Goal: Transaction & Acquisition: Purchase product/service

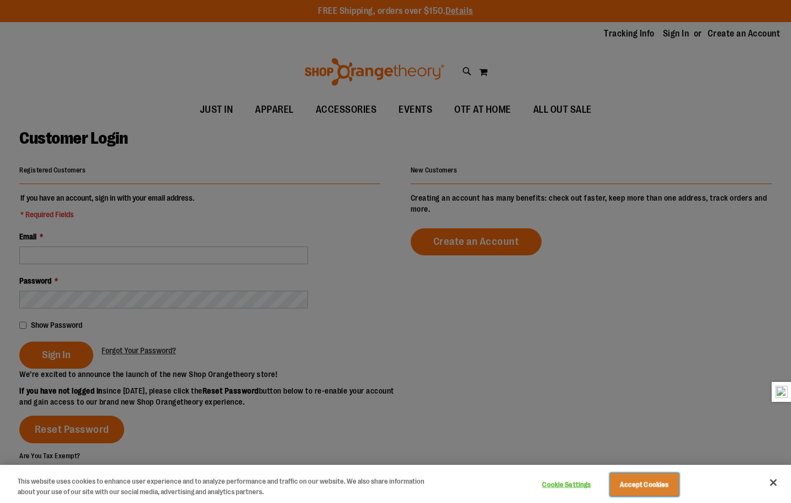
click at [655, 489] on button "Accept Cookies" at bounding box center [644, 484] width 69 height 23
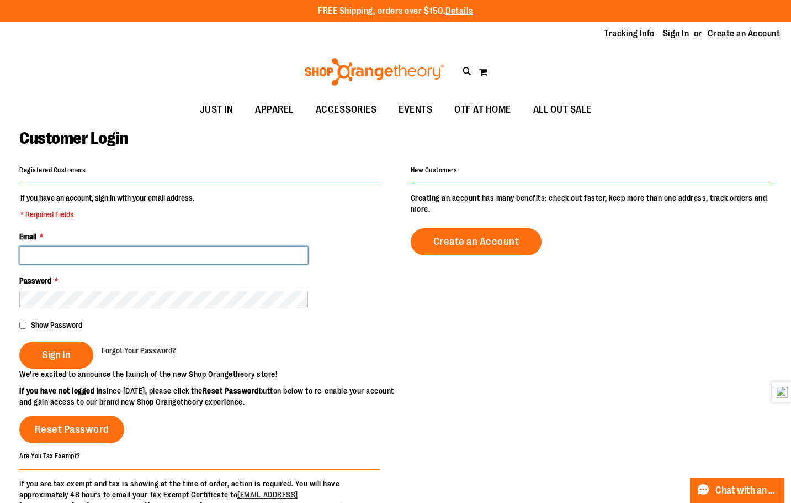
click at [196, 252] on input "Email *" at bounding box center [163, 255] width 289 height 18
type input "**********"
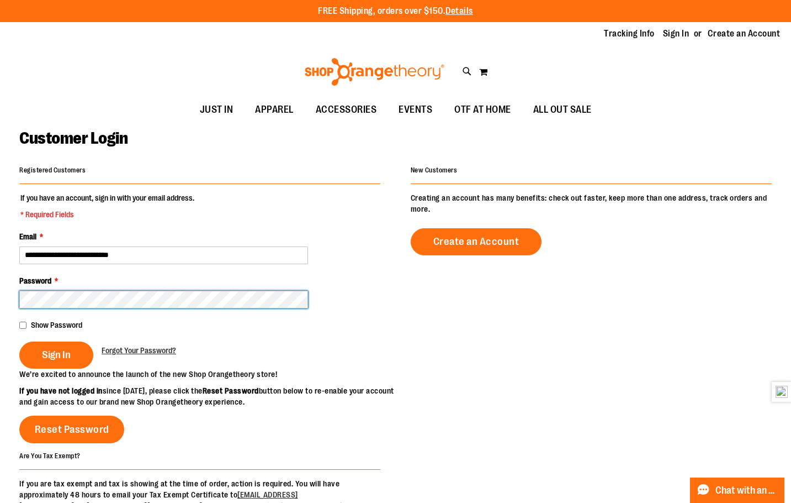
click at [19, 341] on button "Sign In" at bounding box center [56, 354] width 74 height 27
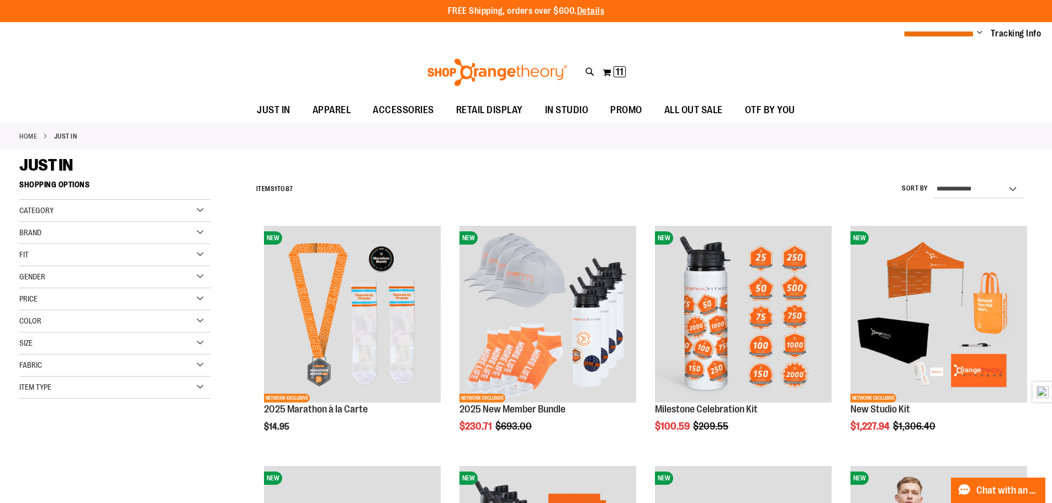
click at [791, 37] on span "**********" at bounding box center [939, 34] width 71 height 8
click at [791, 33] on span "Change" at bounding box center [980, 33] width 6 height 10
click at [791, 59] on link "My Account" at bounding box center [940, 53] width 97 height 21
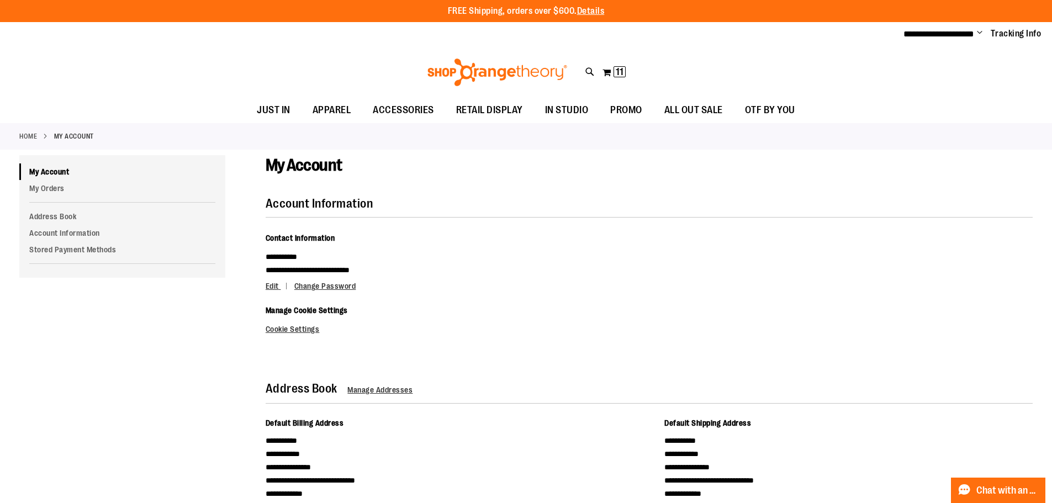
click at [596, 71] on div "Toggle Nav Search Popular Suggestions Advanced Search" at bounding box center [526, 72] width 1052 height 51
click at [604, 71] on button "My Cart 11 11 items" at bounding box center [614, 73] width 24 height 18
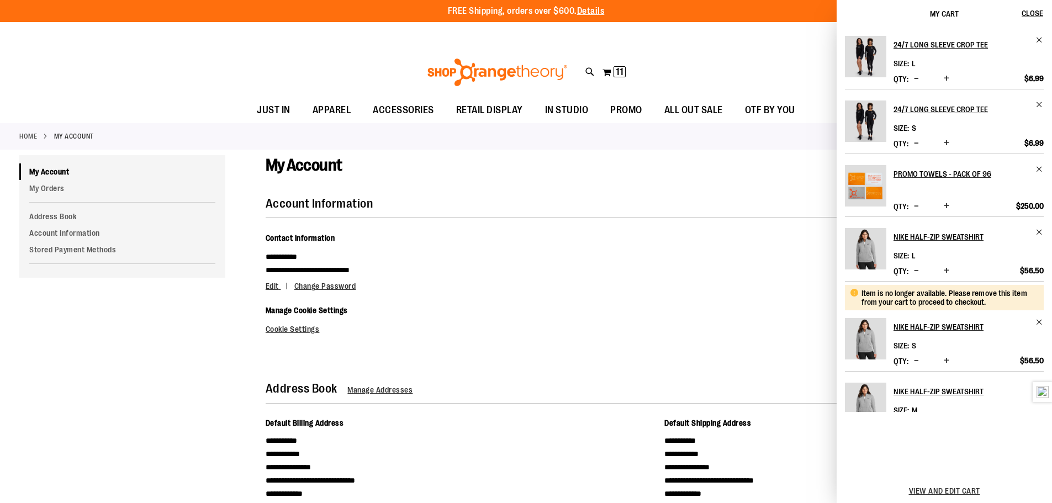
click at [937, 15] on span "My Cart" at bounding box center [944, 13] width 29 height 9
click at [1023, 9] on span "Close" at bounding box center [1033, 13] width 22 height 9
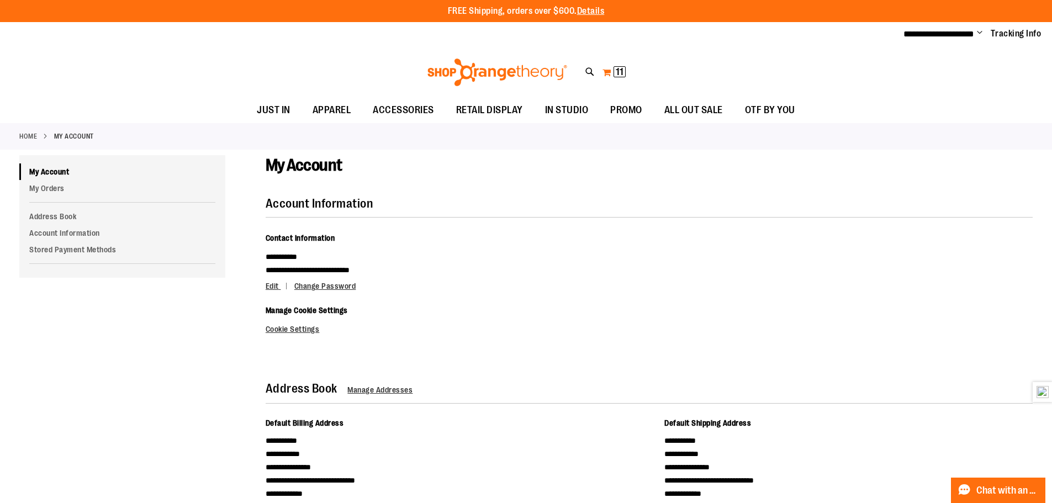
click at [603, 71] on button "My Cart 11 11 items" at bounding box center [614, 73] width 24 height 18
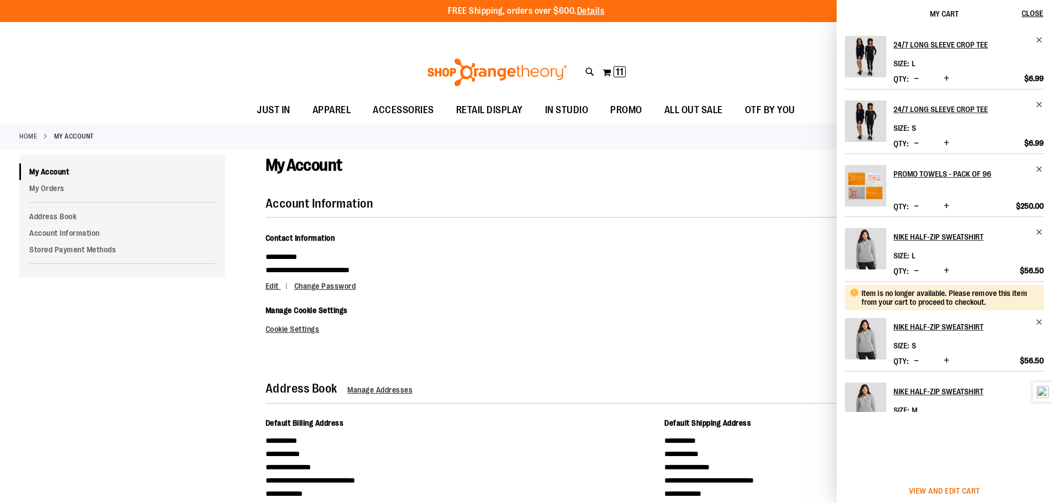
click at [924, 488] on span "View and edit cart" at bounding box center [944, 491] width 71 height 9
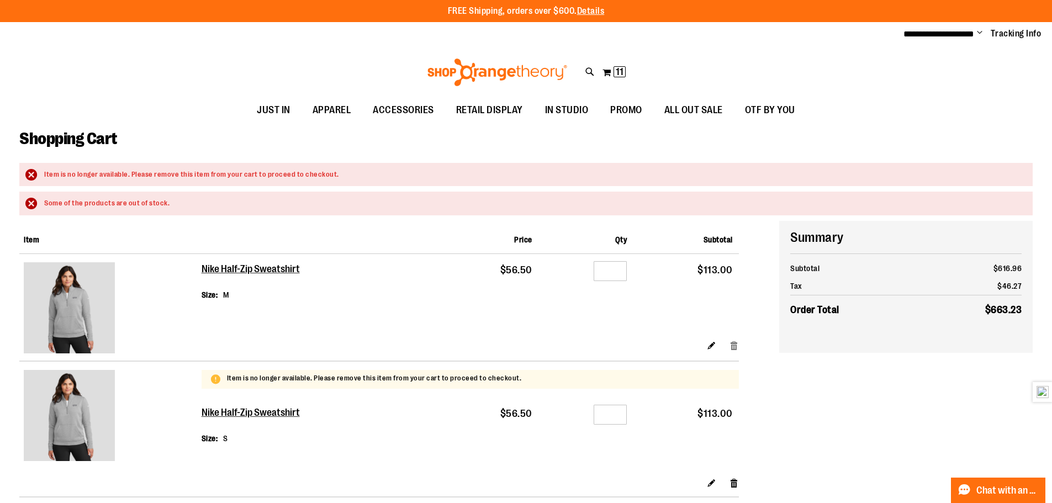
click at [735, 345] on link "Remove item" at bounding box center [734, 346] width 9 height 12
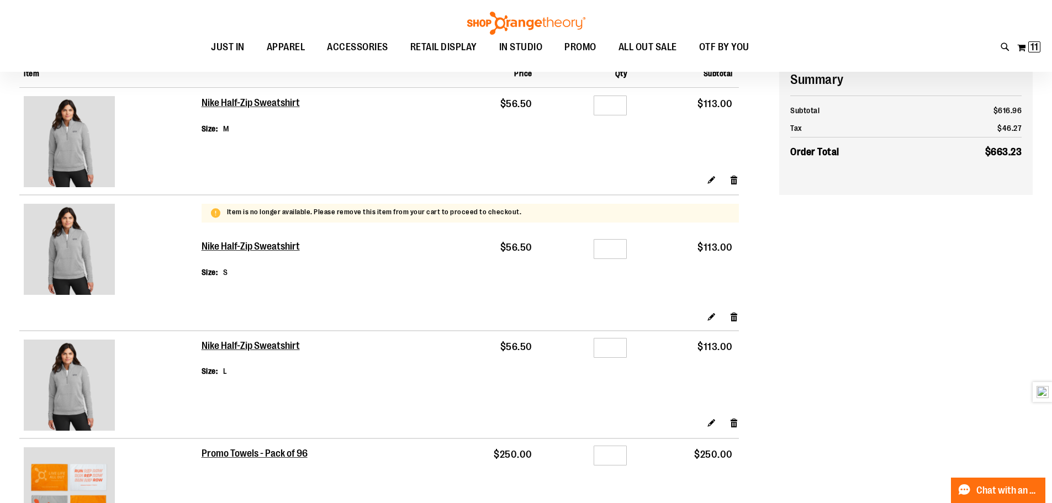
scroll to position [55, 0]
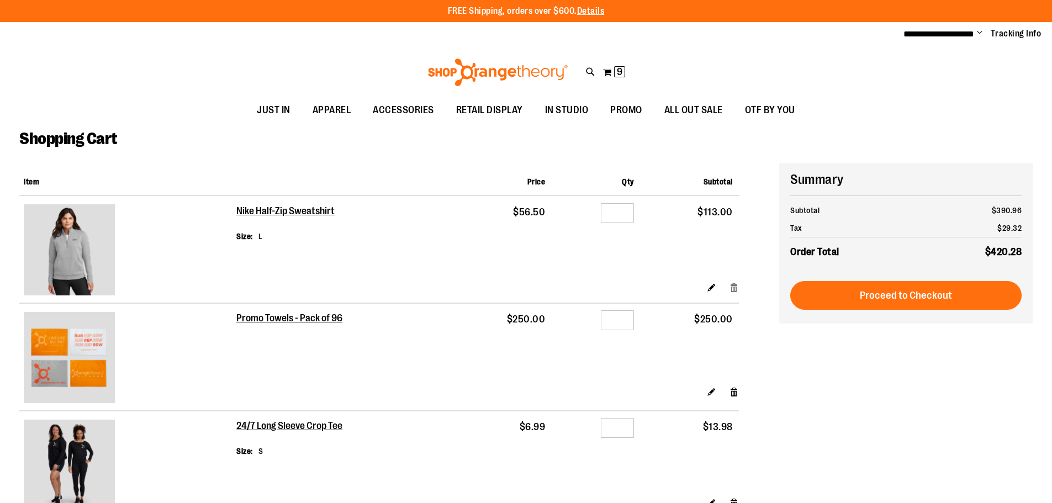
click at [733, 286] on link "Remove item" at bounding box center [734, 288] width 9 height 12
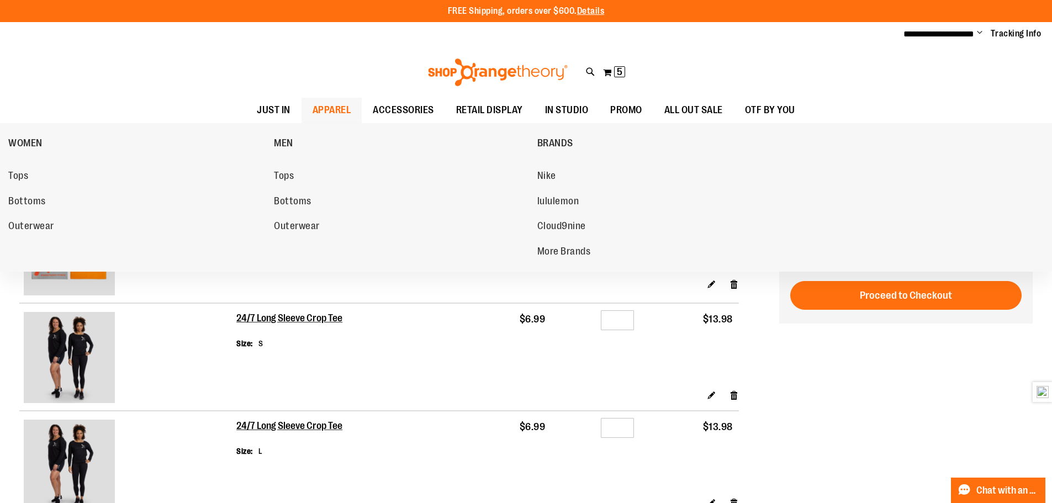
click at [313, 108] on span "APPAREL" at bounding box center [332, 110] width 39 height 25
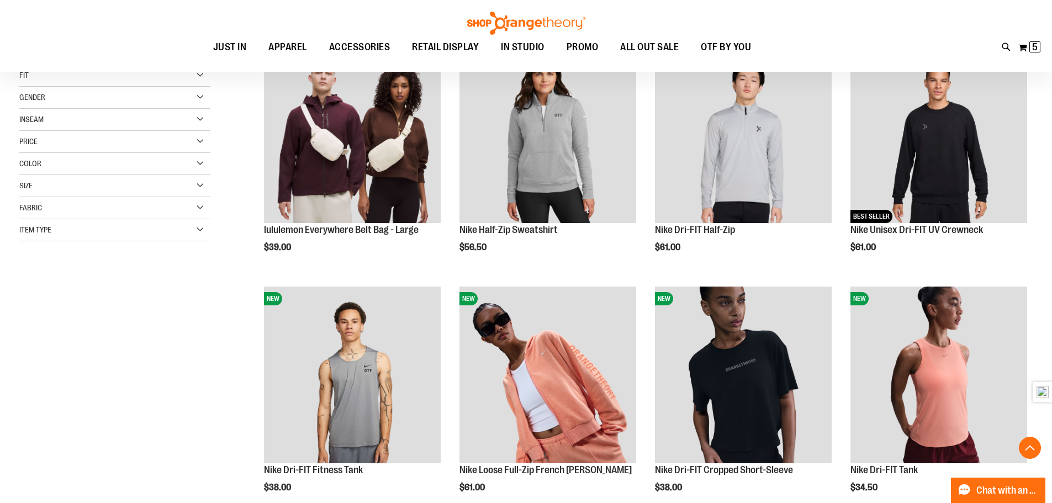
scroll to position [331, 0]
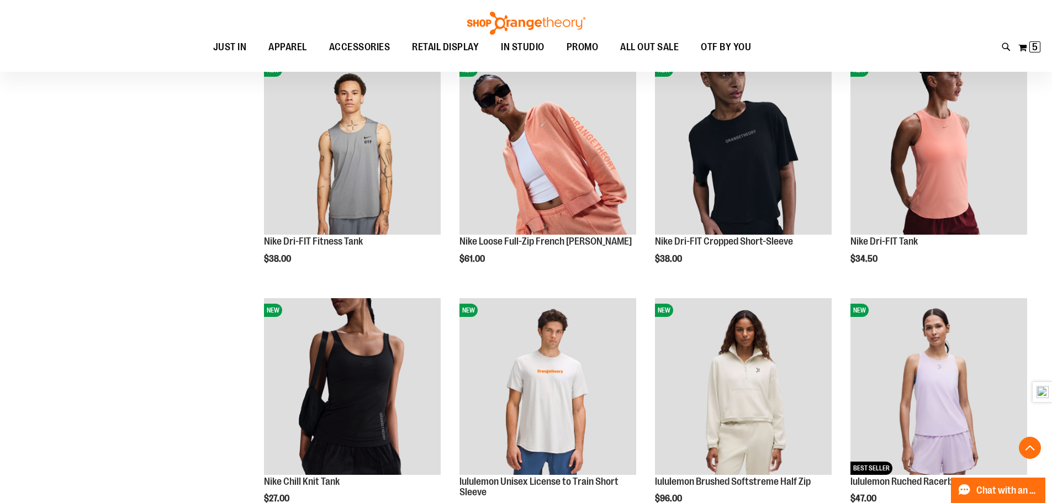
scroll to position [662, 0]
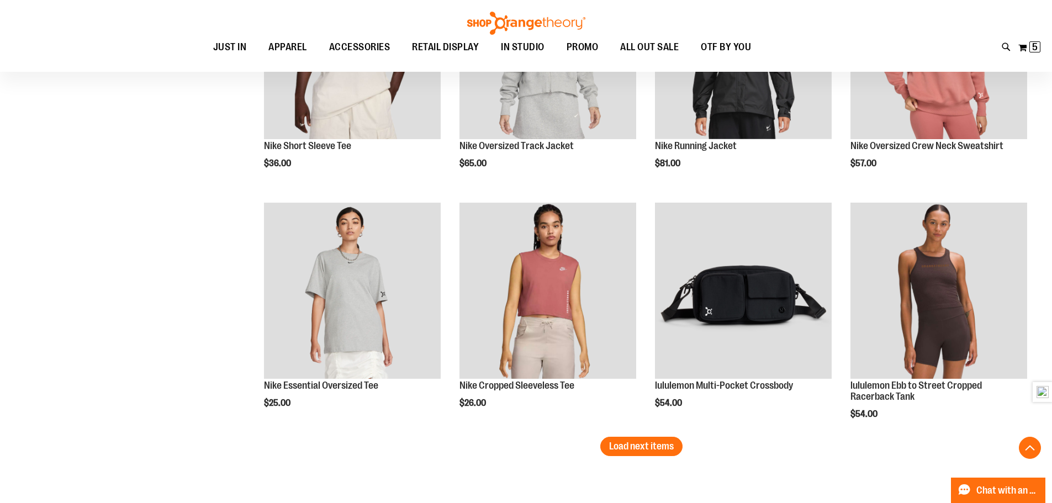
scroll to position [2119, 0]
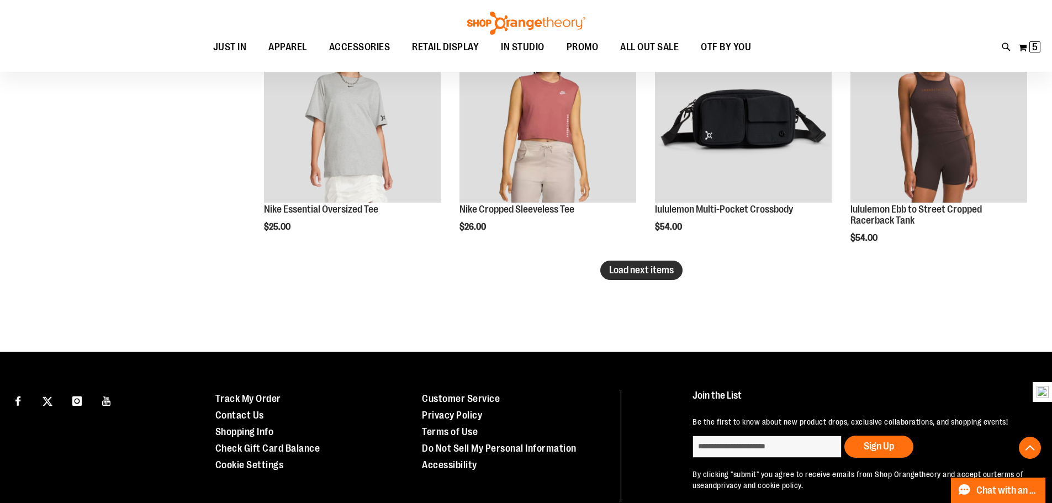
click at [618, 277] on button "Load next items" at bounding box center [641, 270] width 82 height 19
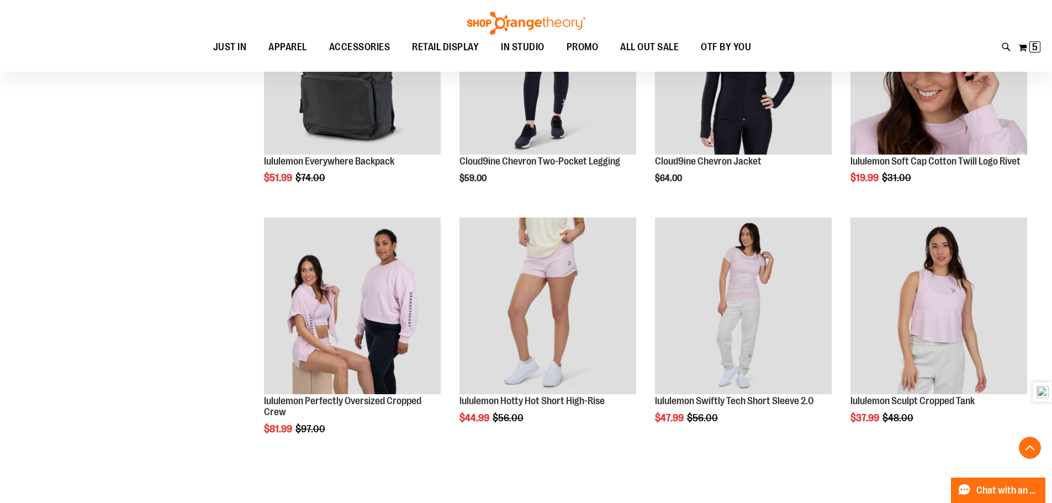
scroll to position [2886, 0]
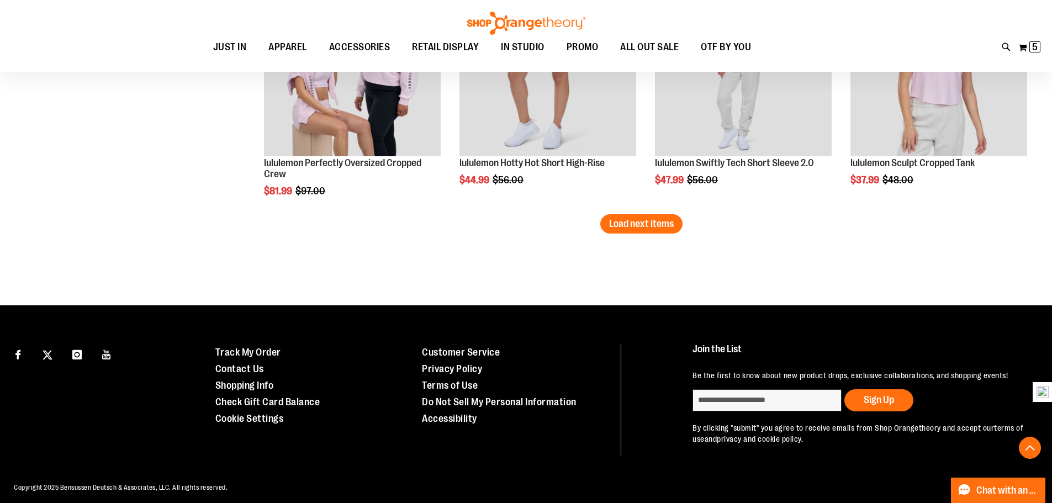
click at [667, 230] on button "Load next items" at bounding box center [641, 223] width 82 height 19
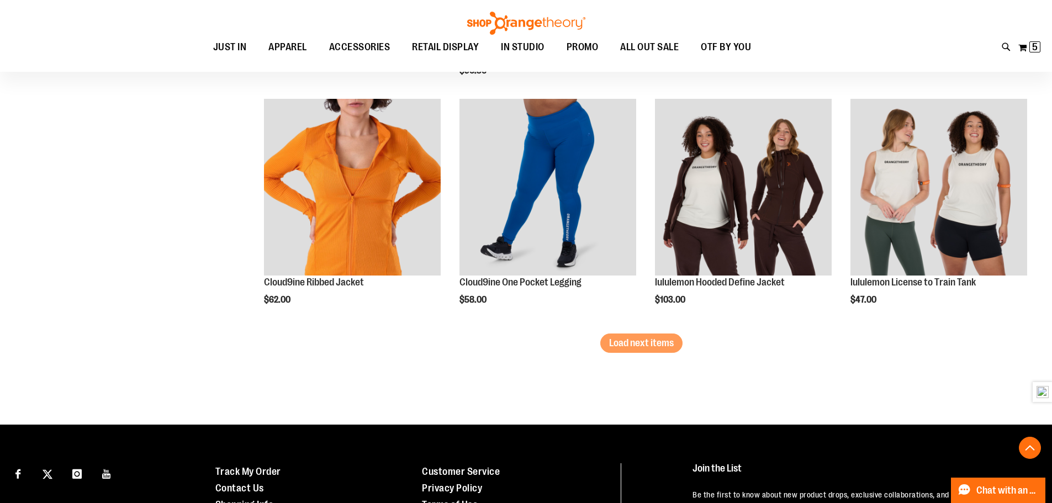
scroll to position [3493, 0]
